Goal: Browse casually: Explore the website without a specific task or goal

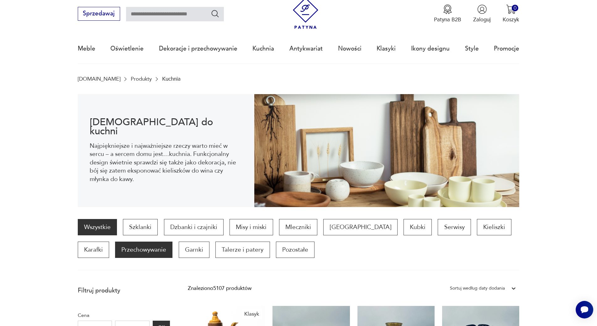
click at [125, 250] on p "Przechowywanie" at bounding box center [143, 250] width 57 height 16
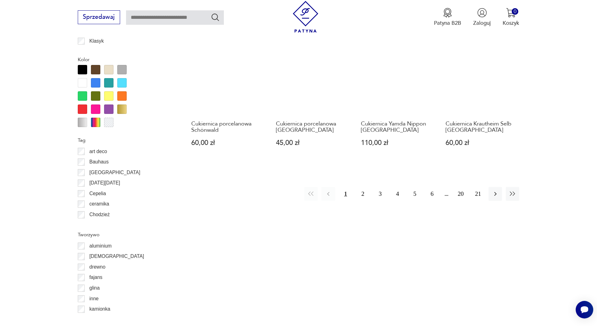
scroll to position [709, 0]
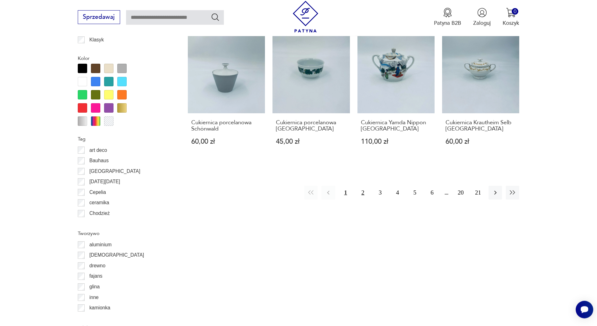
click at [361, 186] on button "2" at bounding box center [362, 192] width 13 height 13
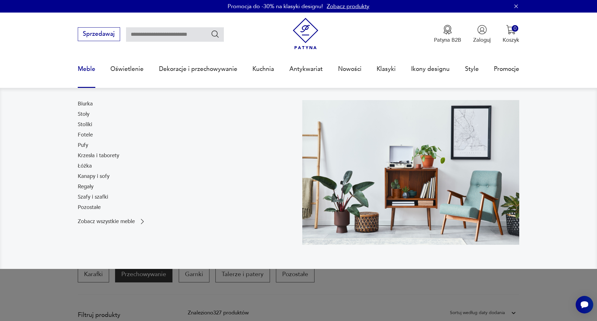
click at [87, 73] on link "Meble" at bounding box center [87, 69] width 18 height 29
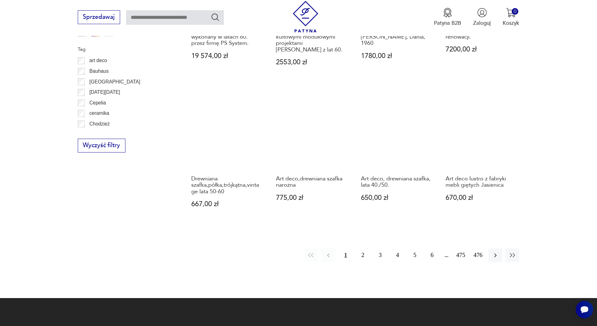
scroll to position [709, 0]
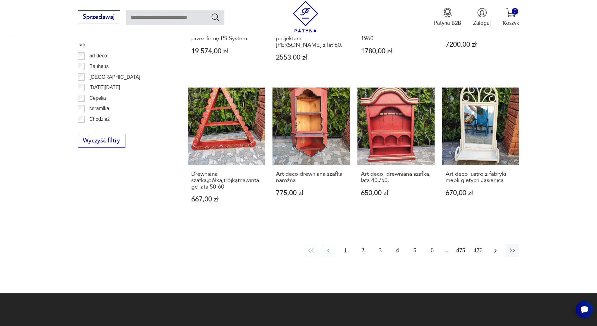
click at [497, 247] on icon "button" at bounding box center [496, 251] width 8 height 8
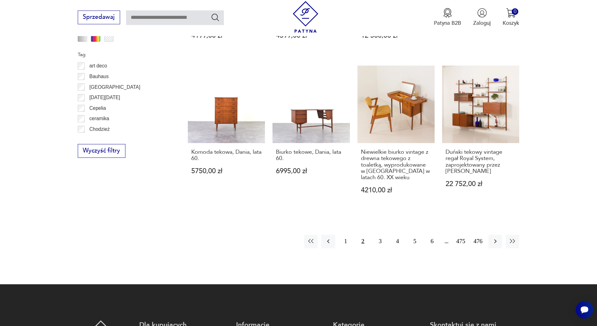
scroll to position [702, 0]
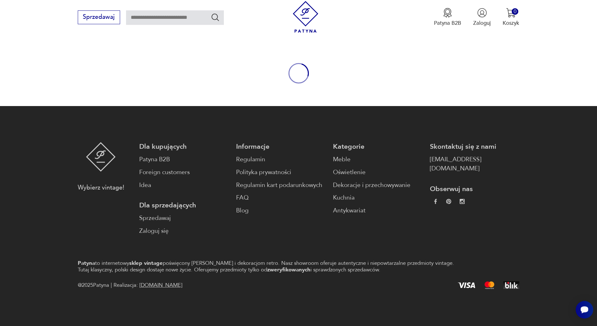
scroll to position [56, 0]
